Goal: Transaction & Acquisition: Purchase product/service

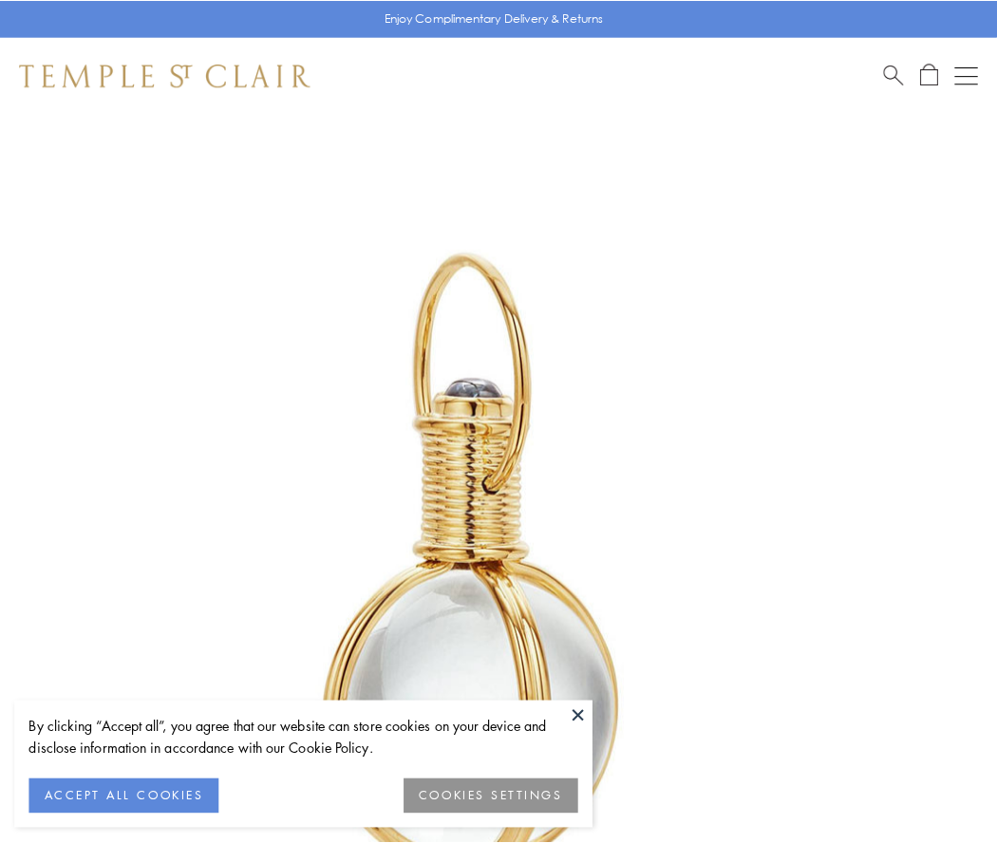
scroll to position [496, 0]
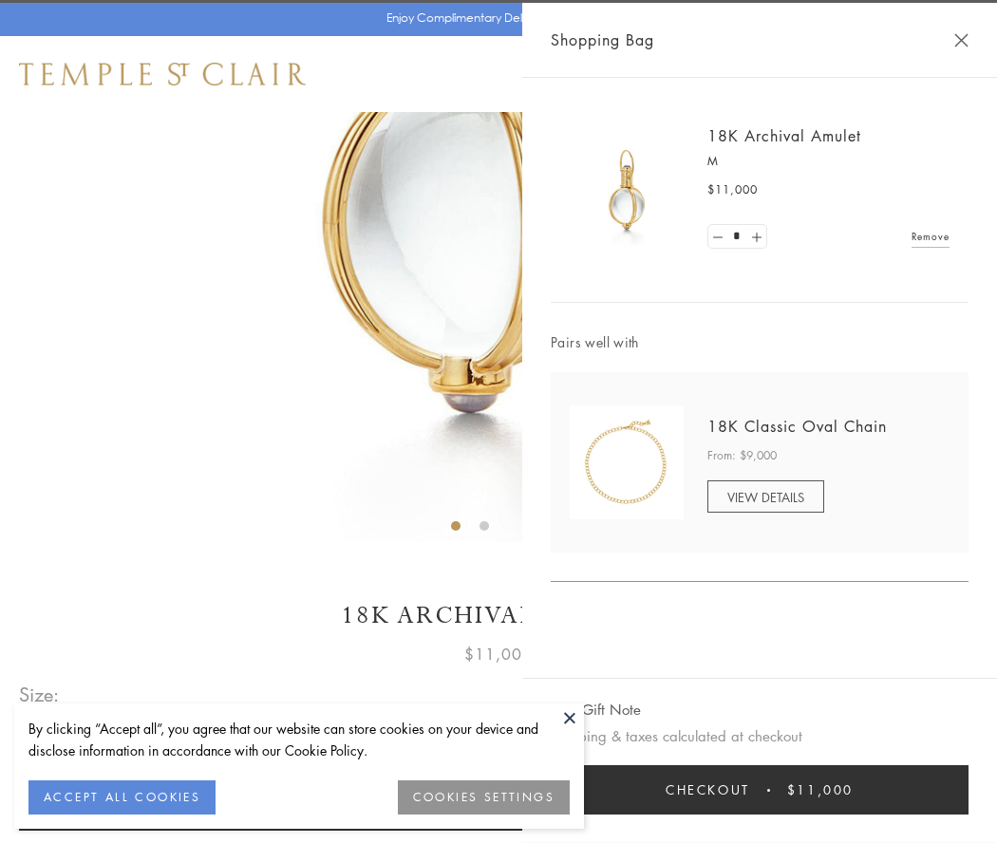
click at [759, 790] on button "Checkout $11,000" at bounding box center [760, 789] width 418 height 49
